Goal: Information Seeking & Learning: Find specific fact

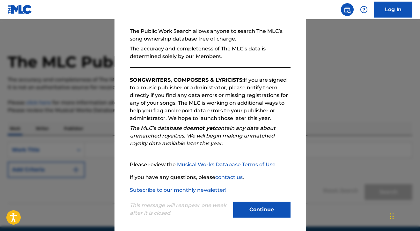
scroll to position [61, 0]
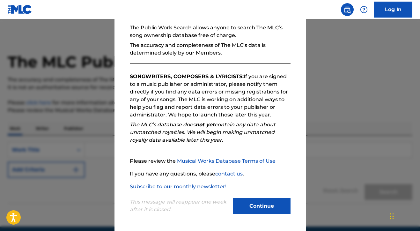
click at [258, 207] on button "Continue" at bounding box center [261, 206] width 57 height 16
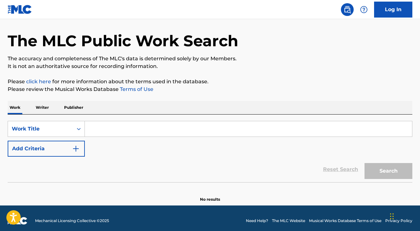
scroll to position [23, 0]
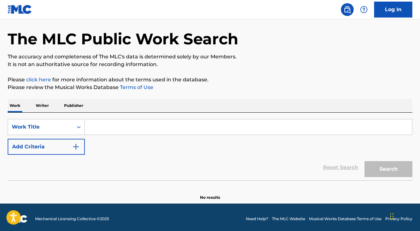
click at [228, 129] on input "Search Form" at bounding box center [248, 126] width 327 height 15
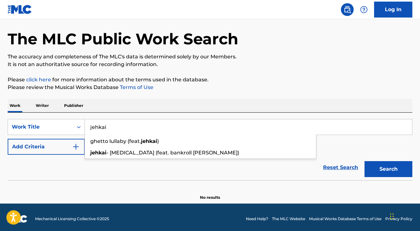
type input "jehkai"
click at [389, 169] on button "Search" at bounding box center [389, 169] width 48 height 16
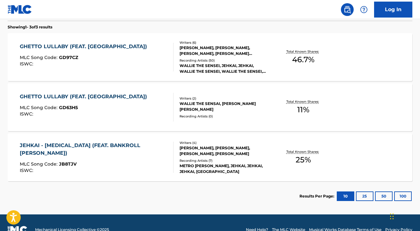
scroll to position [184, 0]
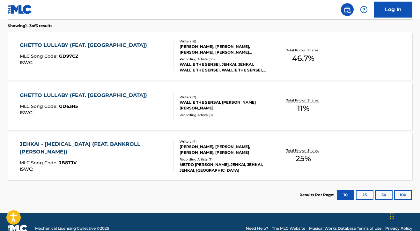
click at [361, 195] on button "25" at bounding box center [365, 195] width 18 height 10
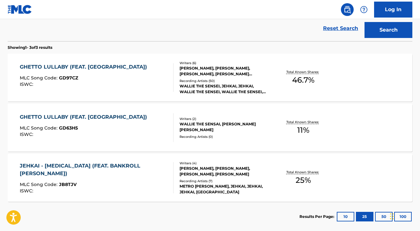
scroll to position [161, 0]
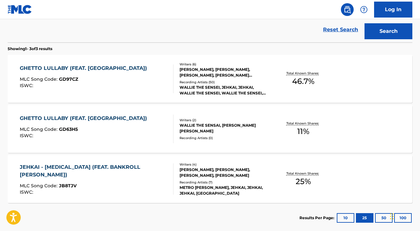
click at [154, 80] on div "GHETTO LULLABY (FEAT. JEHKAI) MLC Song Code : GD97CZ ISWC :" at bounding box center [97, 78] width 154 height 29
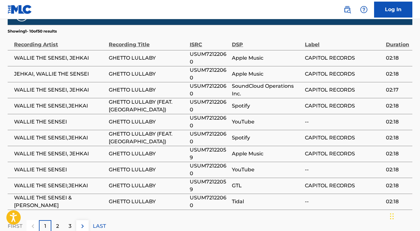
scroll to position [681, 0]
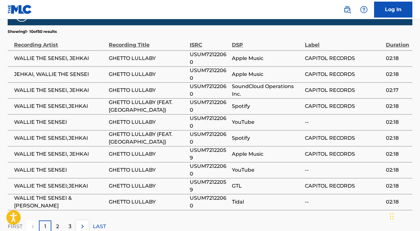
click at [57, 223] on p "2" at bounding box center [57, 227] width 3 height 8
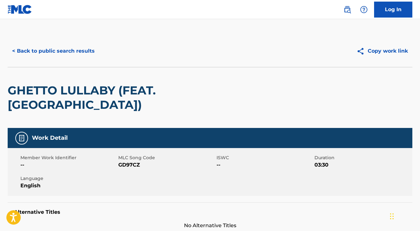
scroll to position [0, 0]
click at [46, 50] on button "< Back to public search results" at bounding box center [54, 51] width 92 height 16
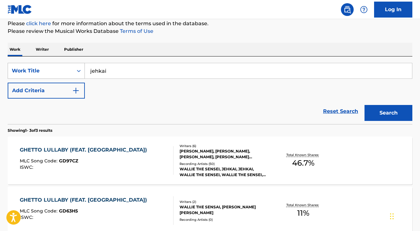
scroll to position [77, 0]
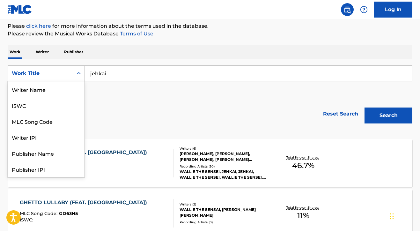
click at [76, 70] on div "Search Form" at bounding box center [78, 73] width 11 height 11
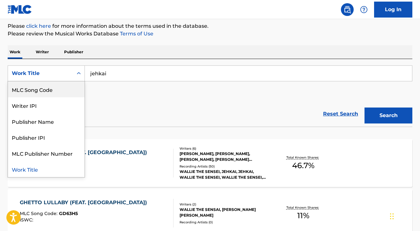
click at [107, 75] on input "jehkai" at bounding box center [248, 73] width 327 height 15
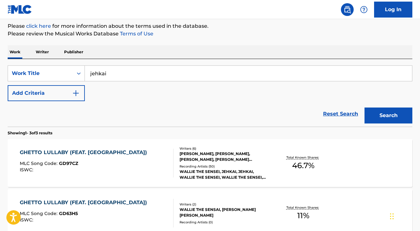
click at [107, 75] on input "jehkai" at bounding box center [248, 73] width 327 height 15
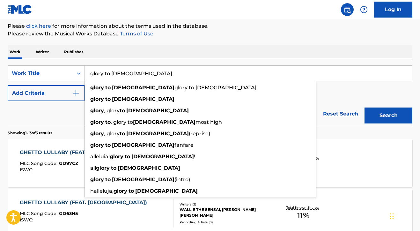
click at [389, 116] on button "Search" at bounding box center [389, 116] width 48 height 16
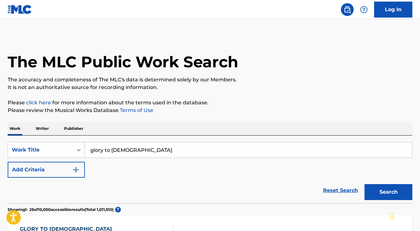
scroll to position [0, 0]
type input "glory to god [PERSON_NAME]"
click at [389, 192] on button "Search" at bounding box center [389, 192] width 48 height 16
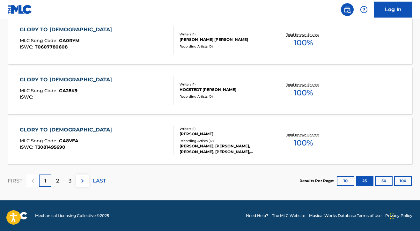
scroll to position [1301, 0]
click at [59, 184] on p "2" at bounding box center [57, 181] width 3 height 8
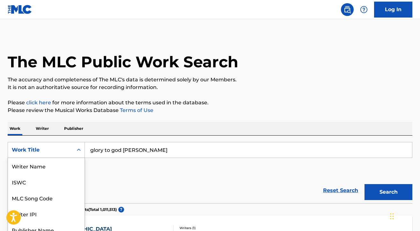
scroll to position [32, 0]
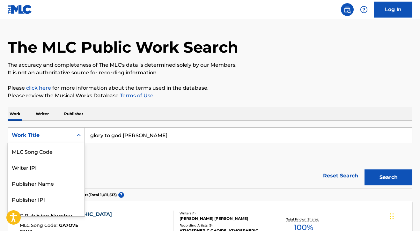
click at [78, 143] on div "Work Title selected, 8 of 8. 8 results available. Use Up and Down to choose opt…" at bounding box center [46, 135] width 77 height 16
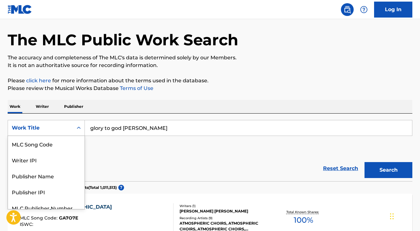
scroll to position [23, 0]
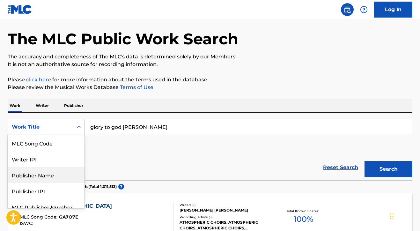
click at [38, 176] on div "Publisher Name" at bounding box center [46, 175] width 77 height 16
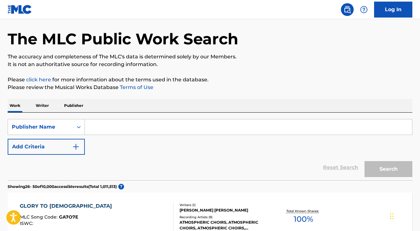
click at [105, 130] on input "Search Form" at bounding box center [248, 126] width 327 height 15
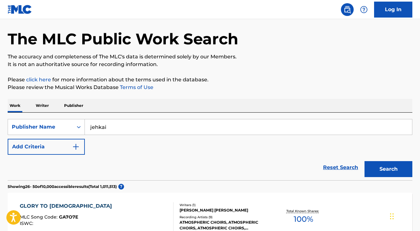
type input "jehkai"
click at [389, 169] on button "Search" at bounding box center [389, 169] width 48 height 16
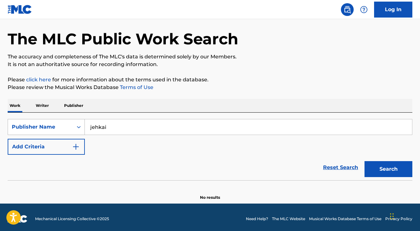
click at [68, 130] on div "Publisher Name" at bounding box center [40, 127] width 57 height 8
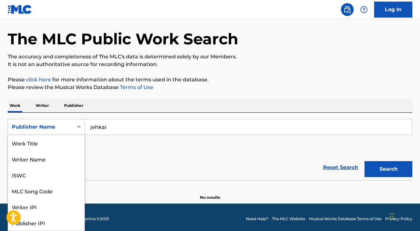
scroll to position [32, 0]
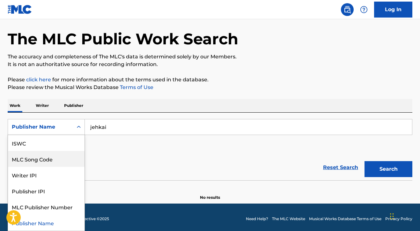
click at [57, 160] on div "MLC Song Code" at bounding box center [46, 159] width 77 height 16
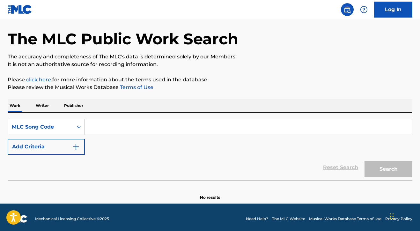
click at [108, 130] on input "Search Form" at bounding box center [248, 126] width 327 height 15
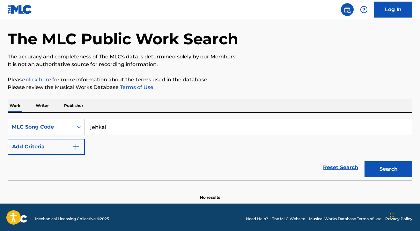
type input "jehkai"
click at [389, 169] on button "Search" at bounding box center [389, 169] width 48 height 16
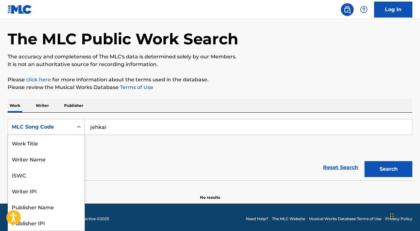
click at [52, 132] on div "MLC Song Code" at bounding box center [40, 127] width 65 height 12
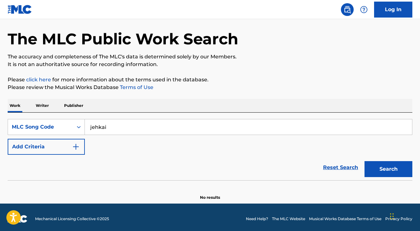
drag, startPoint x: 52, startPoint y: 132, endPoint x: 64, endPoint y: 150, distance: 21.2
click at [52, 132] on div "MLC Song Code" at bounding box center [40, 127] width 65 height 12
click at [64, 150] on button "Add Criteria" at bounding box center [46, 147] width 77 height 16
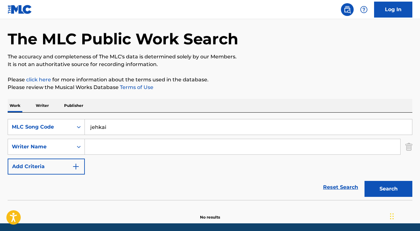
click at [77, 162] on button "Add Criteria" at bounding box center [46, 167] width 77 height 16
